Goal: Task Accomplishment & Management: Manage account settings

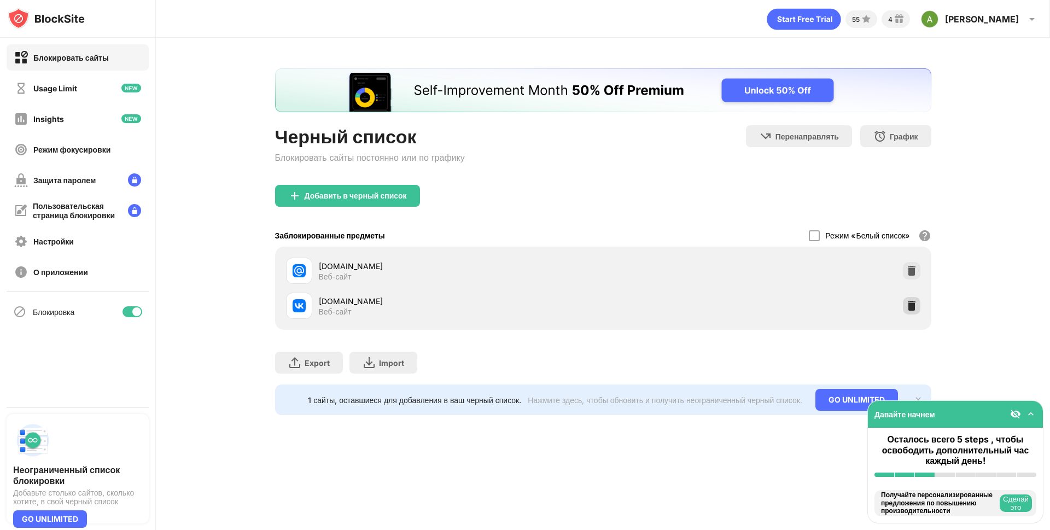
click at [906, 306] on img at bounding box center [911, 305] width 11 height 11
